Goal: Check status: Check status

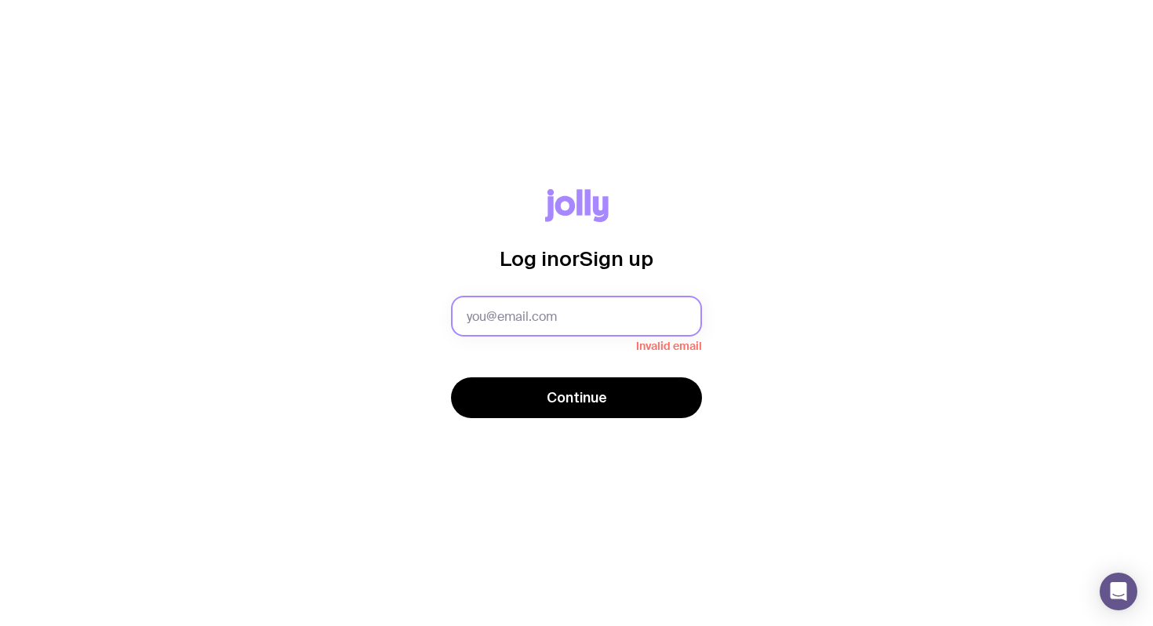
type input "david@clipboard.app"
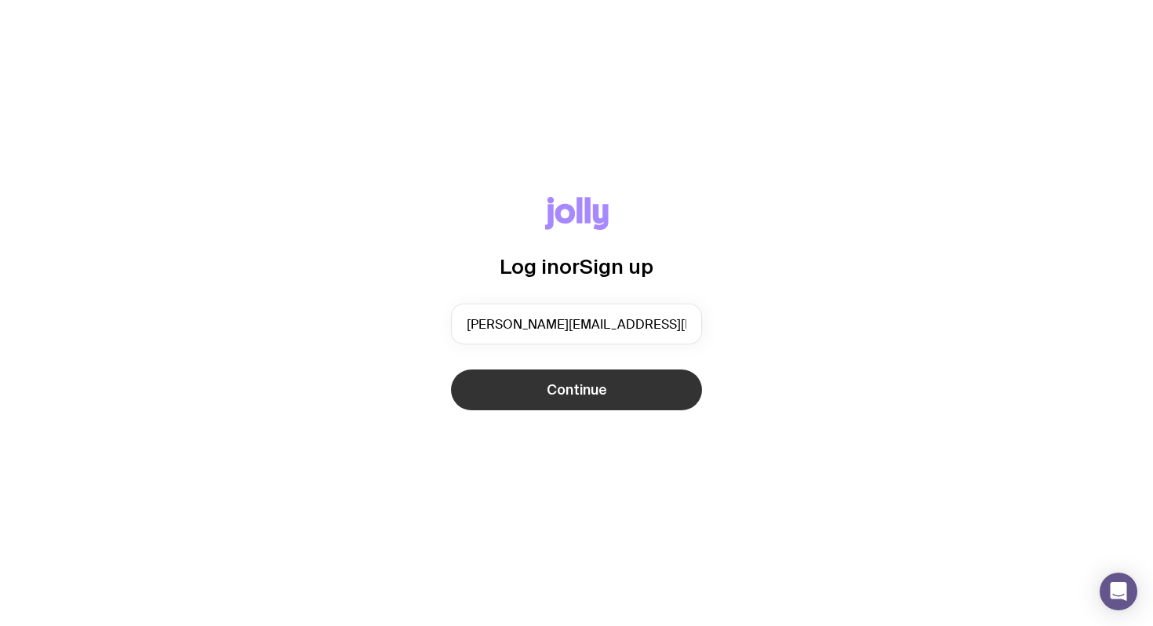
click at [595, 395] on span "Continue" at bounding box center [577, 389] width 60 height 19
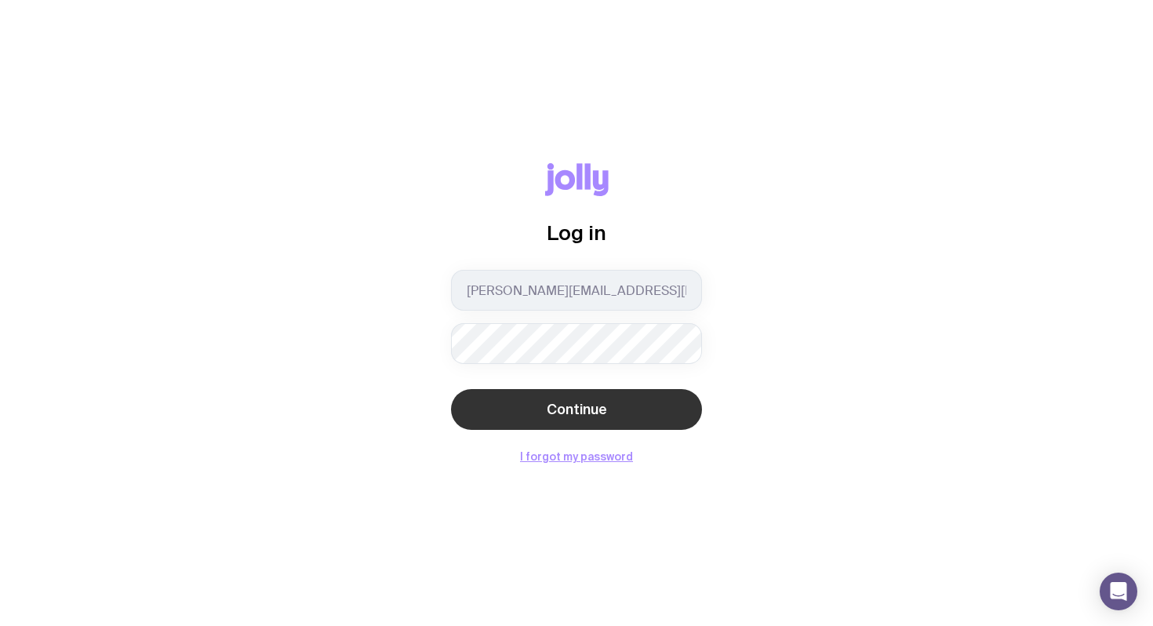
click at [595, 400] on span "Continue" at bounding box center [577, 409] width 60 height 19
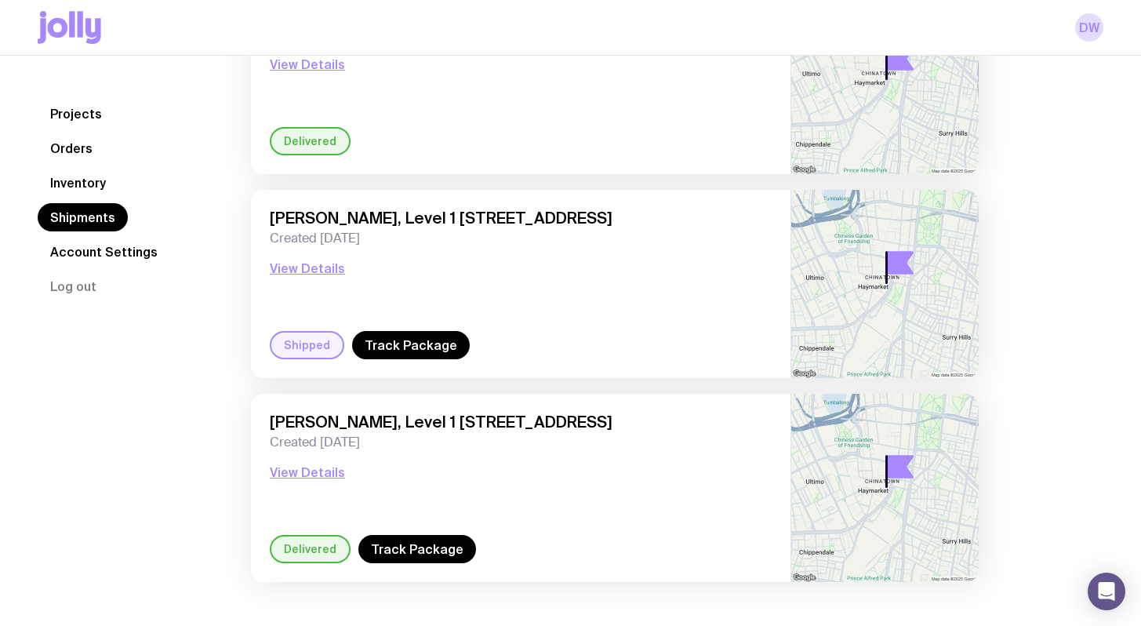
scroll to position [427, 0]
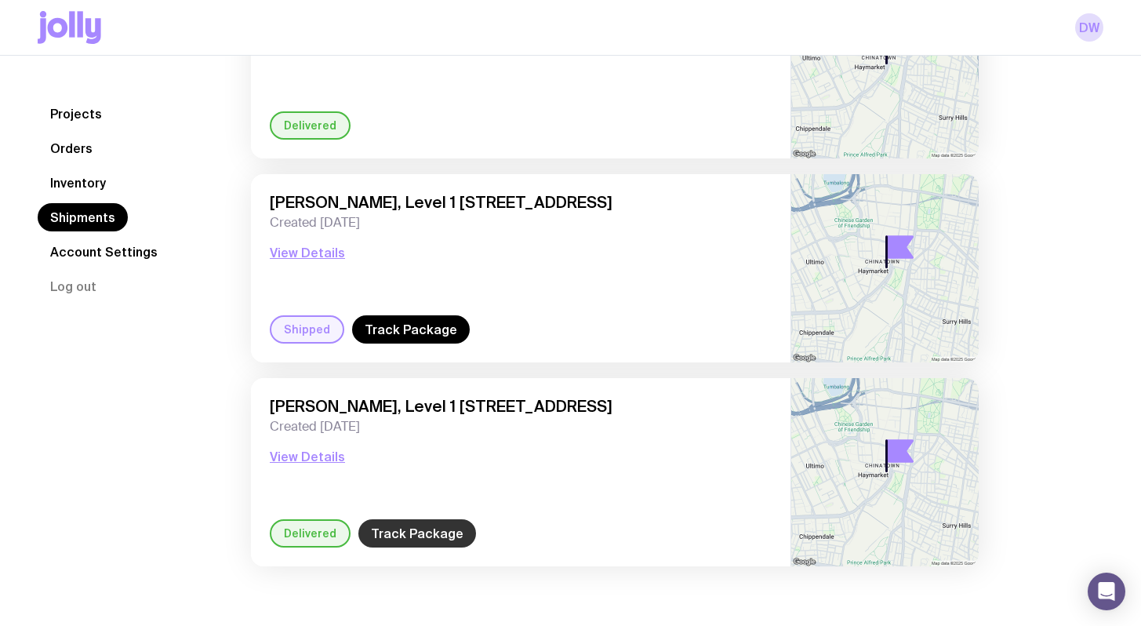
click at [421, 533] on link "Track Package" at bounding box center [417, 533] width 118 height 28
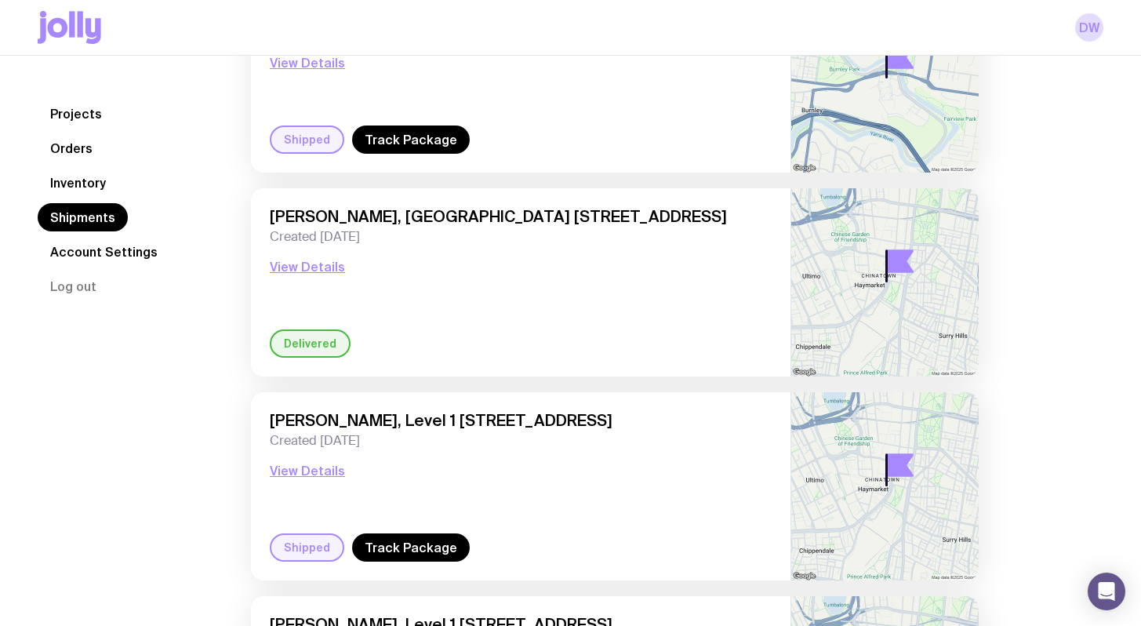
scroll to position [215, 0]
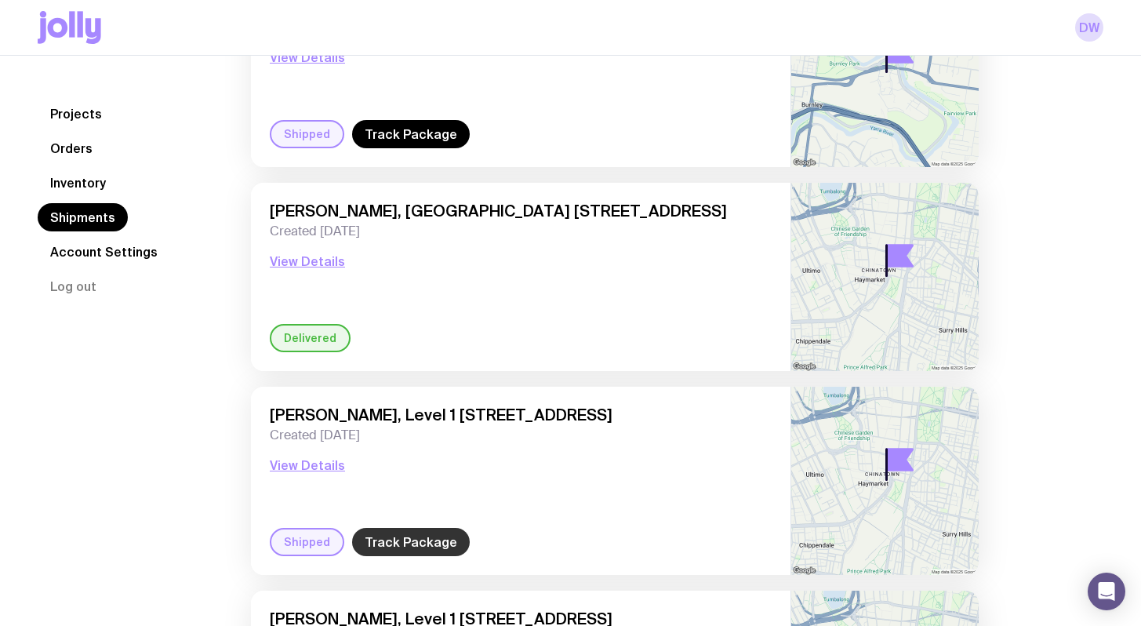
click at [449, 540] on link "Track Package" at bounding box center [411, 542] width 118 height 28
